Goal: Navigation & Orientation: Find specific page/section

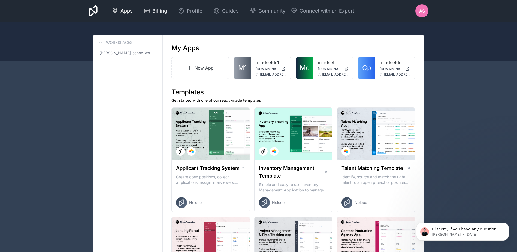
click at [148, 13] on icon at bounding box center [147, 11] width 5 height 4
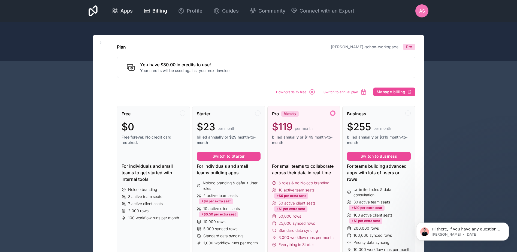
click at [121, 9] on span "Apps" at bounding box center [127, 11] width 12 height 8
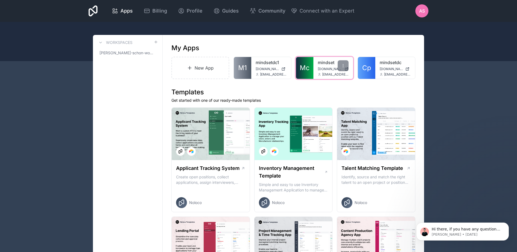
click at [323, 62] on link "mindset" at bounding box center [333, 62] width 31 height 7
